Goal: Task Accomplishment & Management: Manage account settings

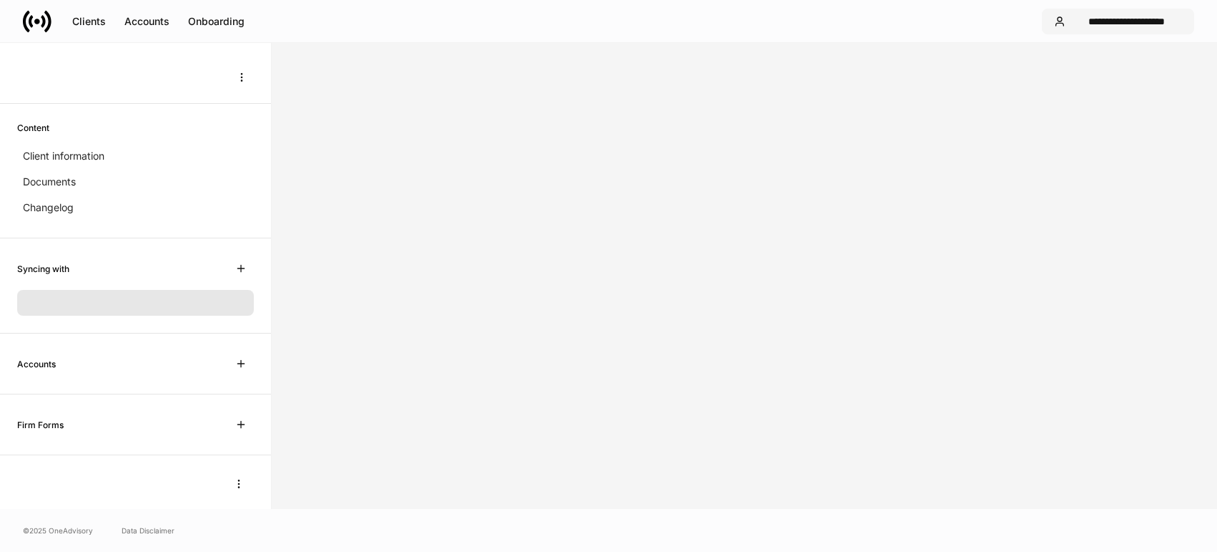
click at [753, 21] on div "**********" at bounding box center [1127, 21] width 111 height 10
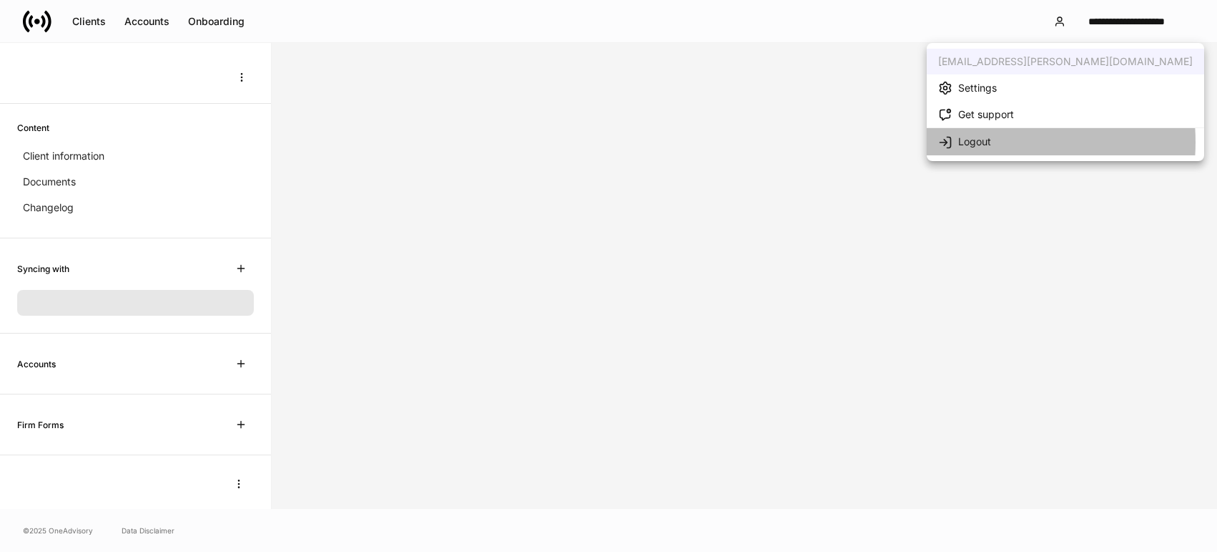
click at [753, 142] on div "Logout" at bounding box center [975, 141] width 33 height 14
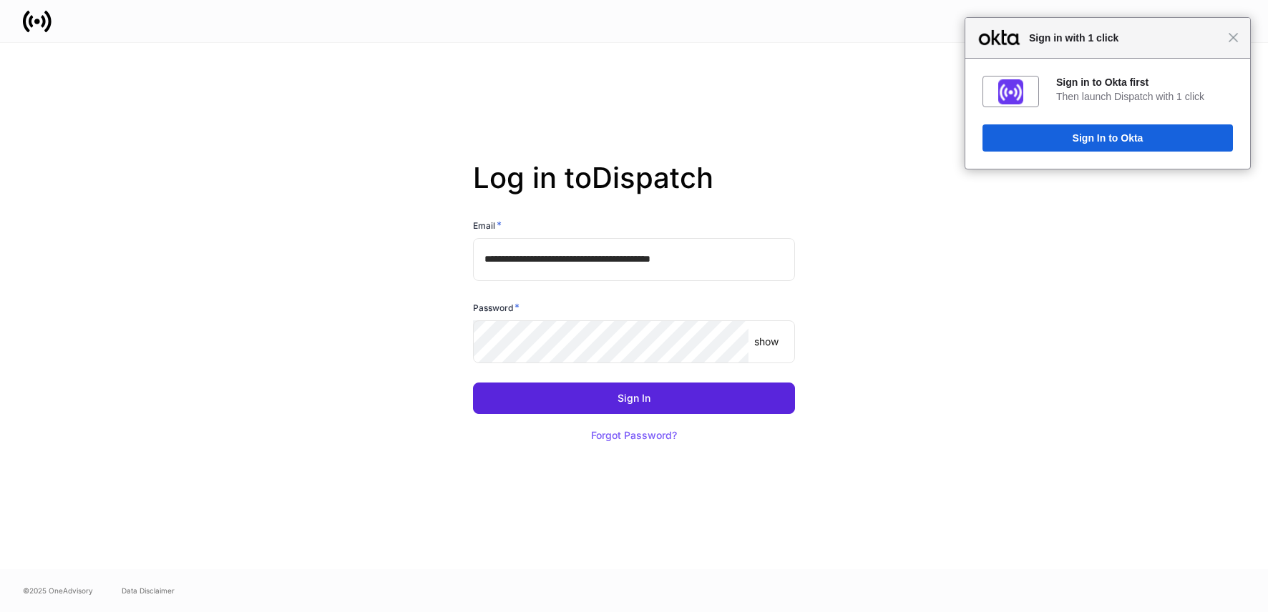
click at [668, 250] on input "**********" at bounding box center [634, 259] width 322 height 43
